Goal: Task Accomplishment & Management: Manage account settings

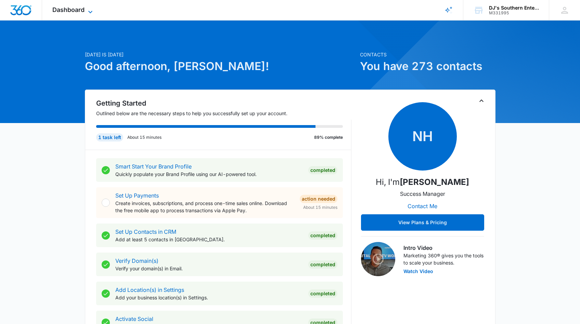
click at [90, 11] on icon at bounding box center [90, 12] width 8 height 8
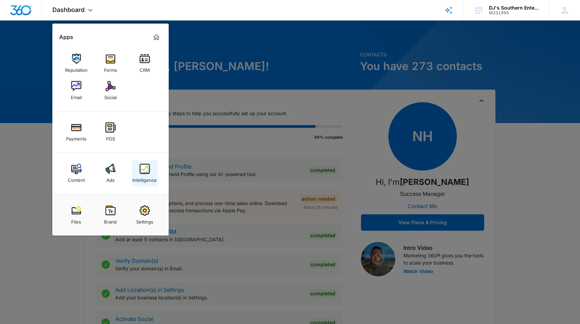
click at [145, 175] on div "Intelligence" at bounding box center [144, 178] width 24 height 9
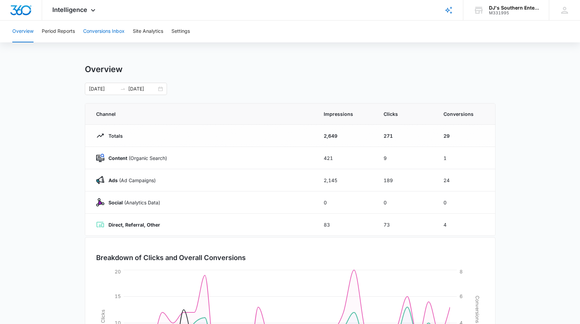
click at [113, 30] on button "Conversions Inbox" at bounding box center [103, 32] width 41 height 22
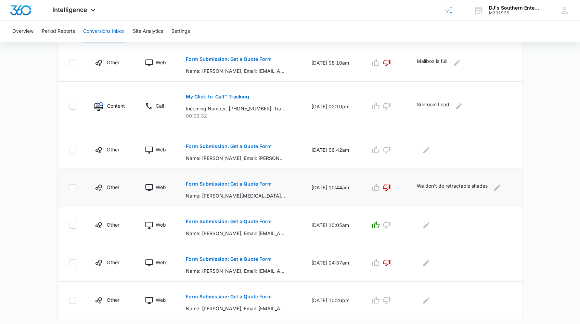
scroll to position [313, 0]
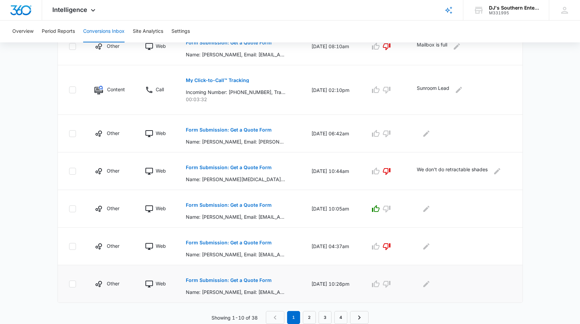
click at [232, 293] on p "Name: [PERSON_NAME], Email: [EMAIL_ADDRESS][DOMAIN_NAME], Phone: [PHONE_NUMBER]…" at bounding box center [236, 292] width 100 height 7
click at [246, 280] on p "Form Submission: Get a Quote Form" at bounding box center [229, 280] width 86 height 5
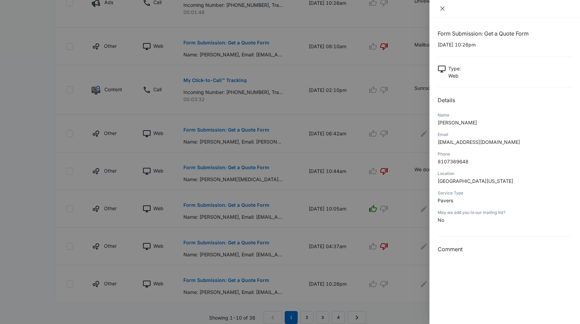
click at [443, 9] on icon "close" at bounding box center [442, 9] width 4 height 4
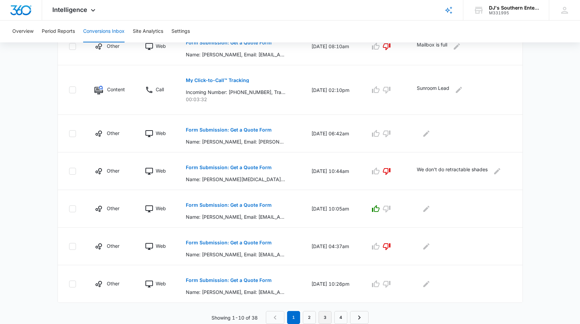
click at [324, 319] on link "3" at bounding box center [325, 317] width 13 height 13
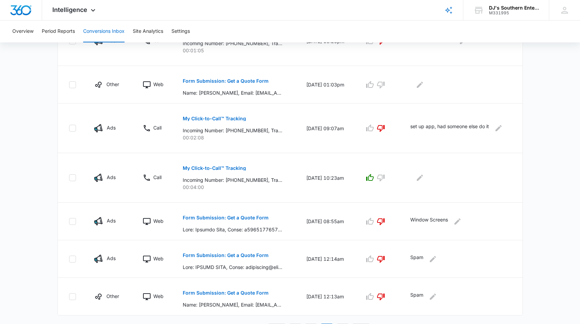
scroll to position [337, 0]
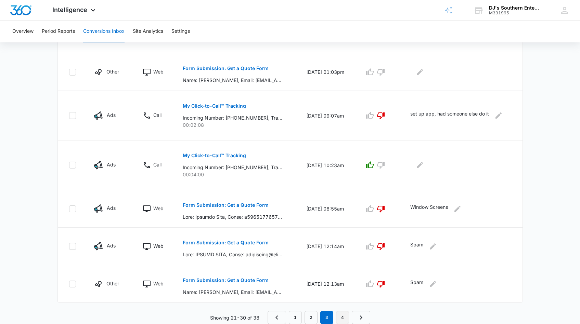
click at [341, 317] on link "4" at bounding box center [342, 317] width 13 height 13
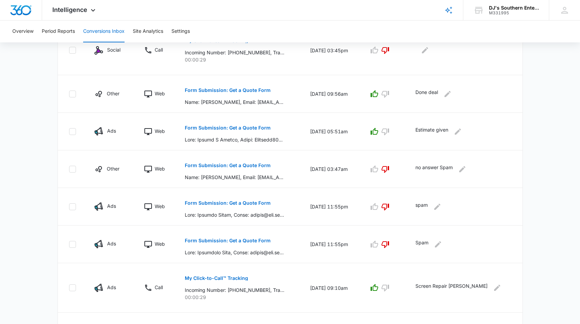
scroll to position [237, 0]
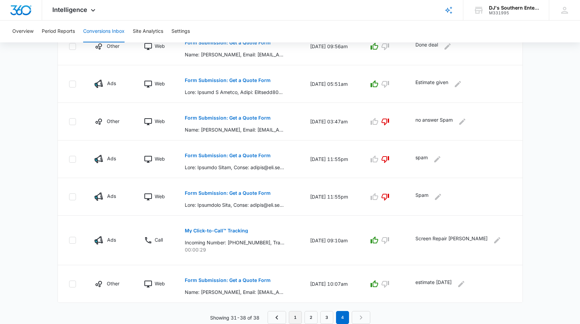
click at [296, 318] on link "1" at bounding box center [295, 317] width 13 height 13
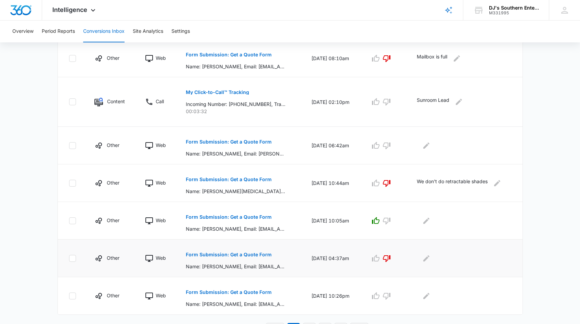
scroll to position [313, 0]
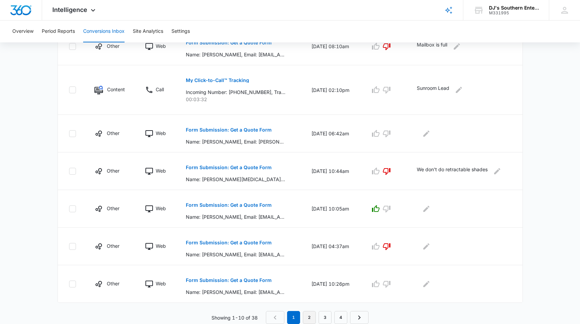
click at [309, 317] on link "2" at bounding box center [309, 317] width 13 height 13
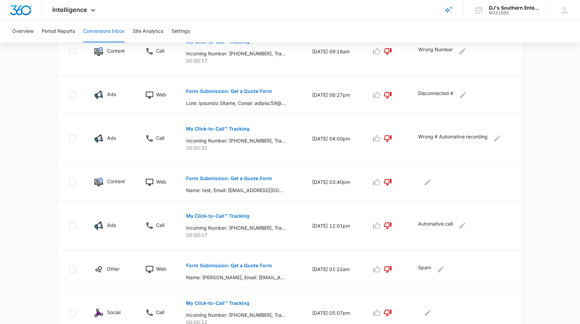
scroll to position [361, 0]
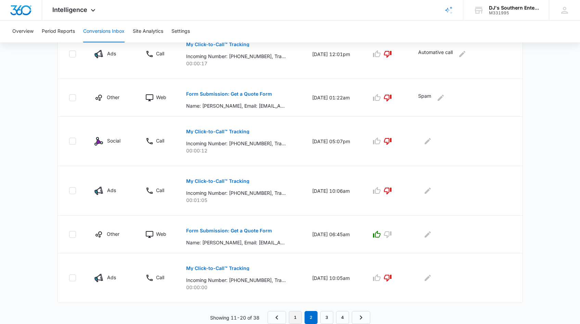
click at [294, 318] on link "1" at bounding box center [295, 317] width 13 height 13
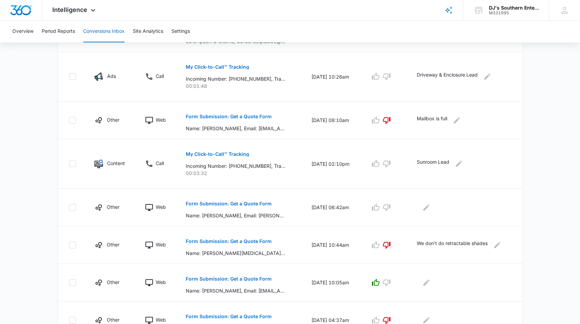
scroll to position [313, 0]
